Goal: Communication & Community: Connect with others

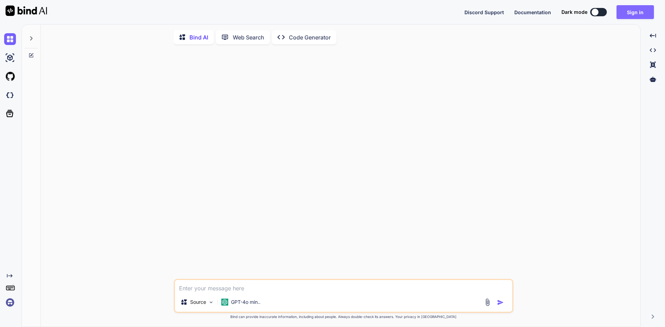
type textarea "x"
click at [628, 13] on button "Sign in" at bounding box center [635, 12] width 37 height 14
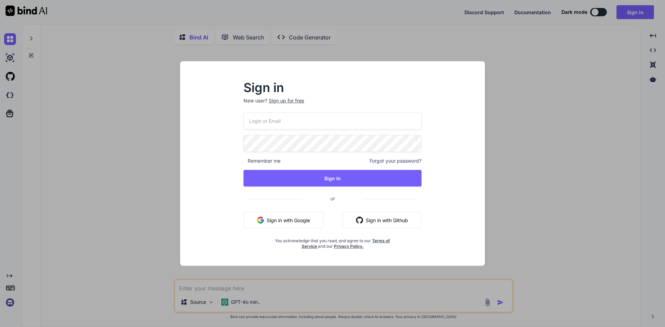
click at [302, 221] on button "Sign in with Google" at bounding box center [284, 220] width 80 height 17
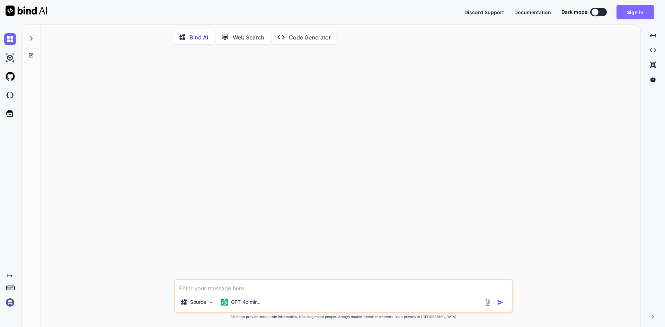
click at [627, 12] on button "Sign in" at bounding box center [635, 12] width 37 height 14
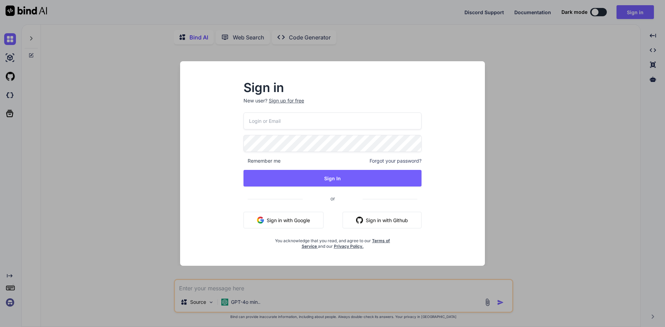
click at [304, 221] on button "Sign in with Google" at bounding box center [284, 220] width 80 height 17
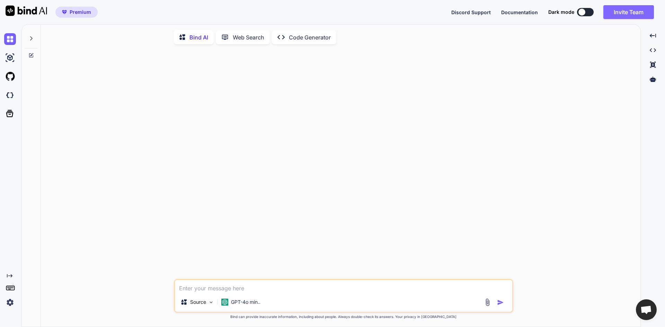
click at [629, 12] on button "Invite Team" at bounding box center [629, 12] width 51 height 14
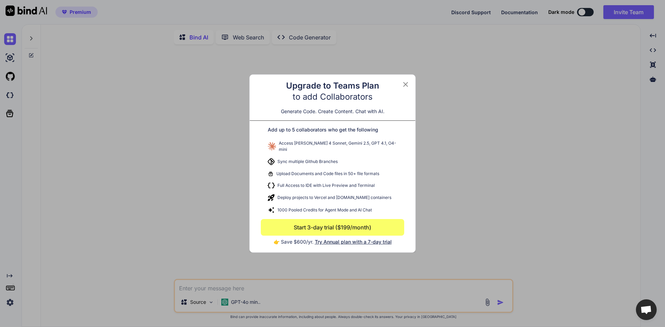
click at [407, 87] on icon at bounding box center [406, 84] width 8 height 8
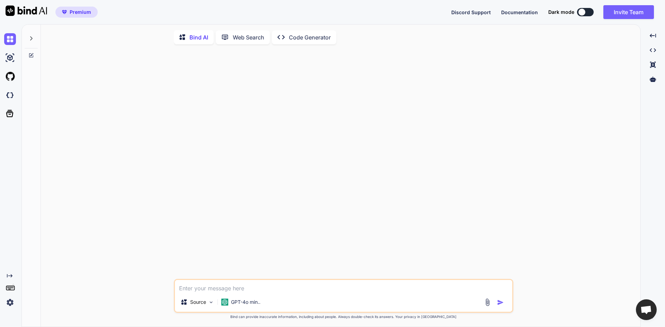
click at [363, 172] on div at bounding box center [344, 164] width 338 height 229
click at [166, 3] on div "Premium Discord Support Documentation Dark mode Invite Team Created with Pixso." at bounding box center [332, 12] width 665 height 24
